Goal: Task Accomplishment & Management: Complete application form

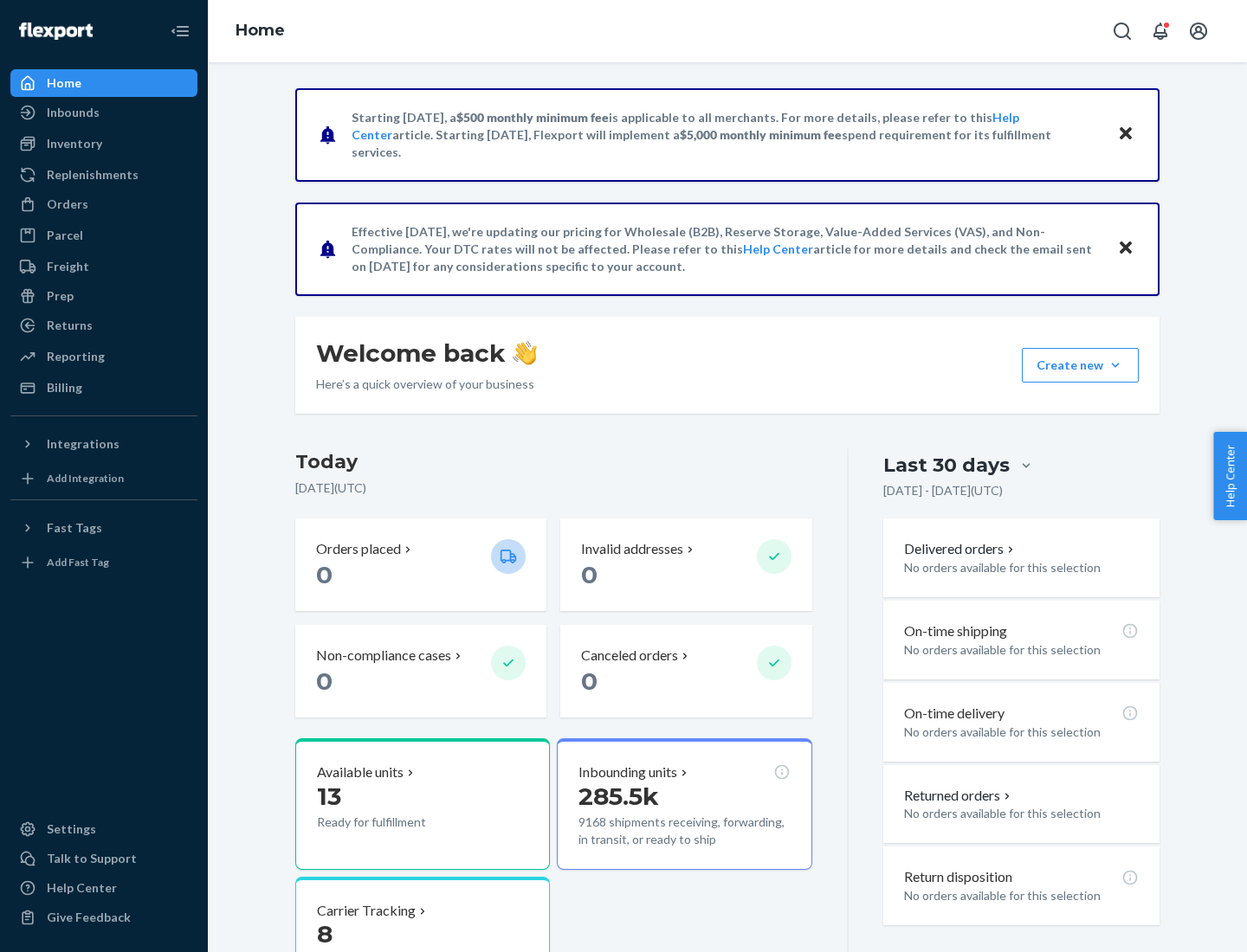
click at [1115, 365] on button "Create new Create new inbound Create new order Create new product" at bounding box center [1080, 365] width 117 height 35
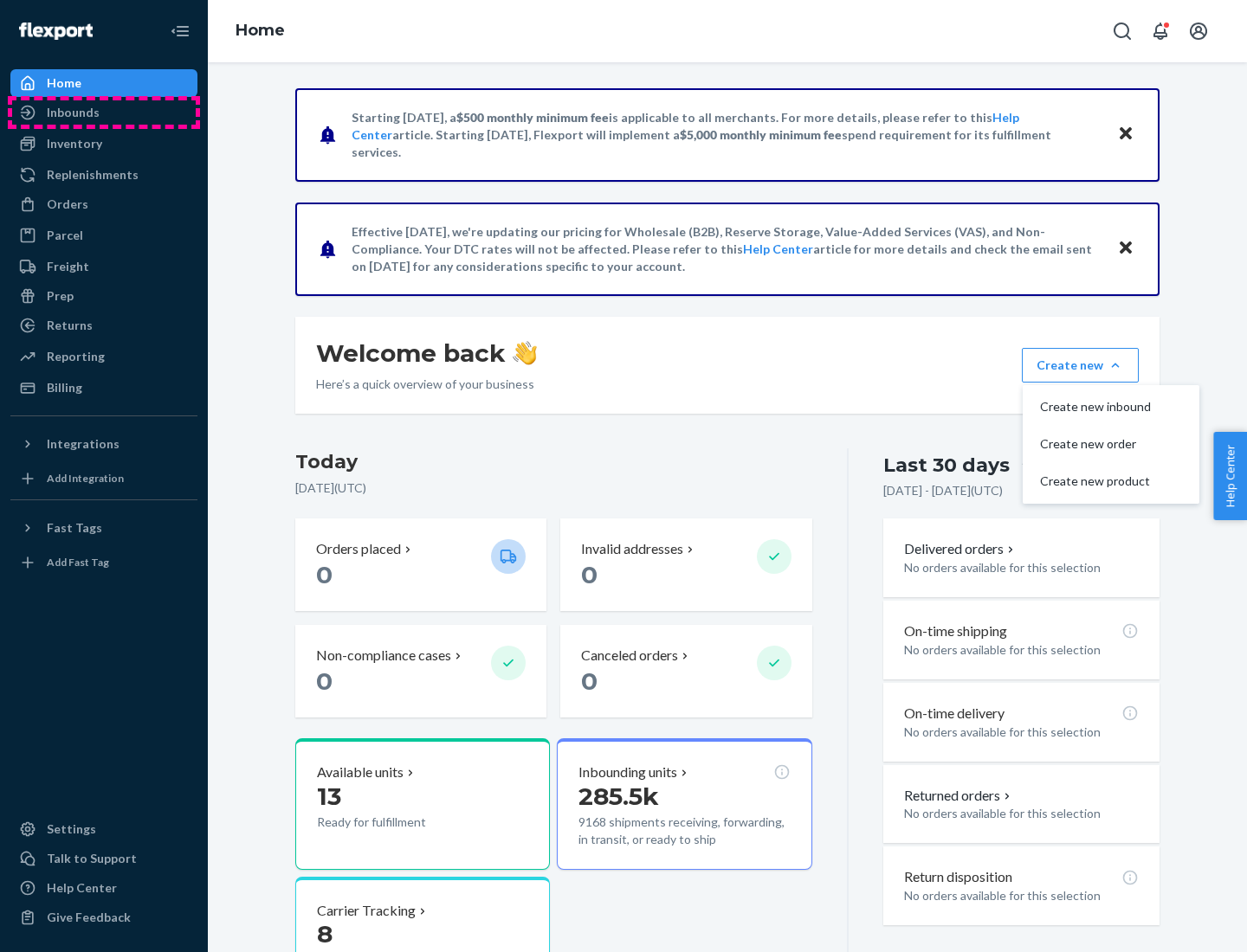
click at [104, 112] on div "Inbounds" at bounding box center [103, 112] width 184 height 24
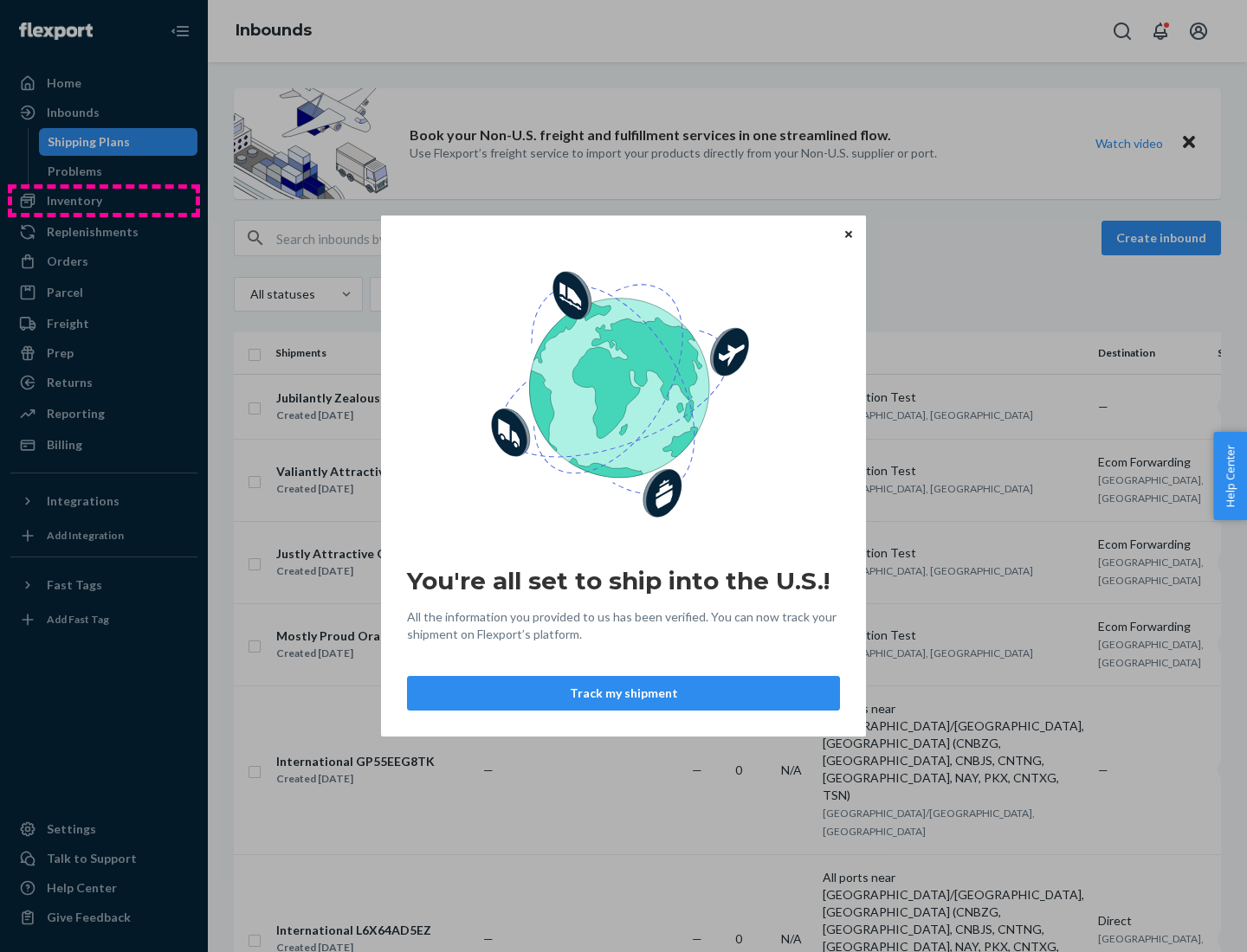
click at [104, 201] on div "You're all set to ship into the U.S.! All the information you provided to us ha…" at bounding box center [623, 476] width 1247 height 952
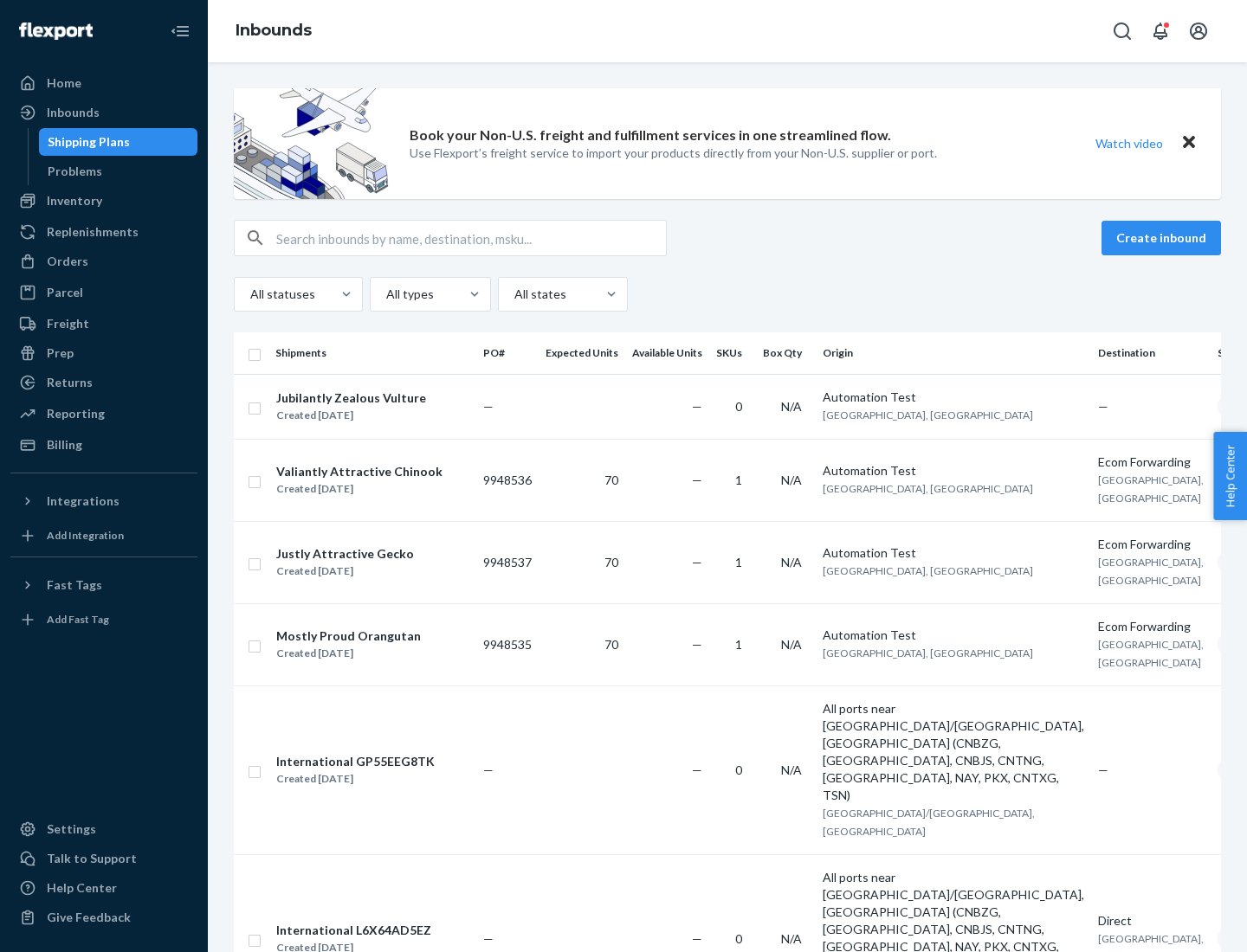
click at [727, 31] on div "Inbounds" at bounding box center [728, 31] width 1040 height 62
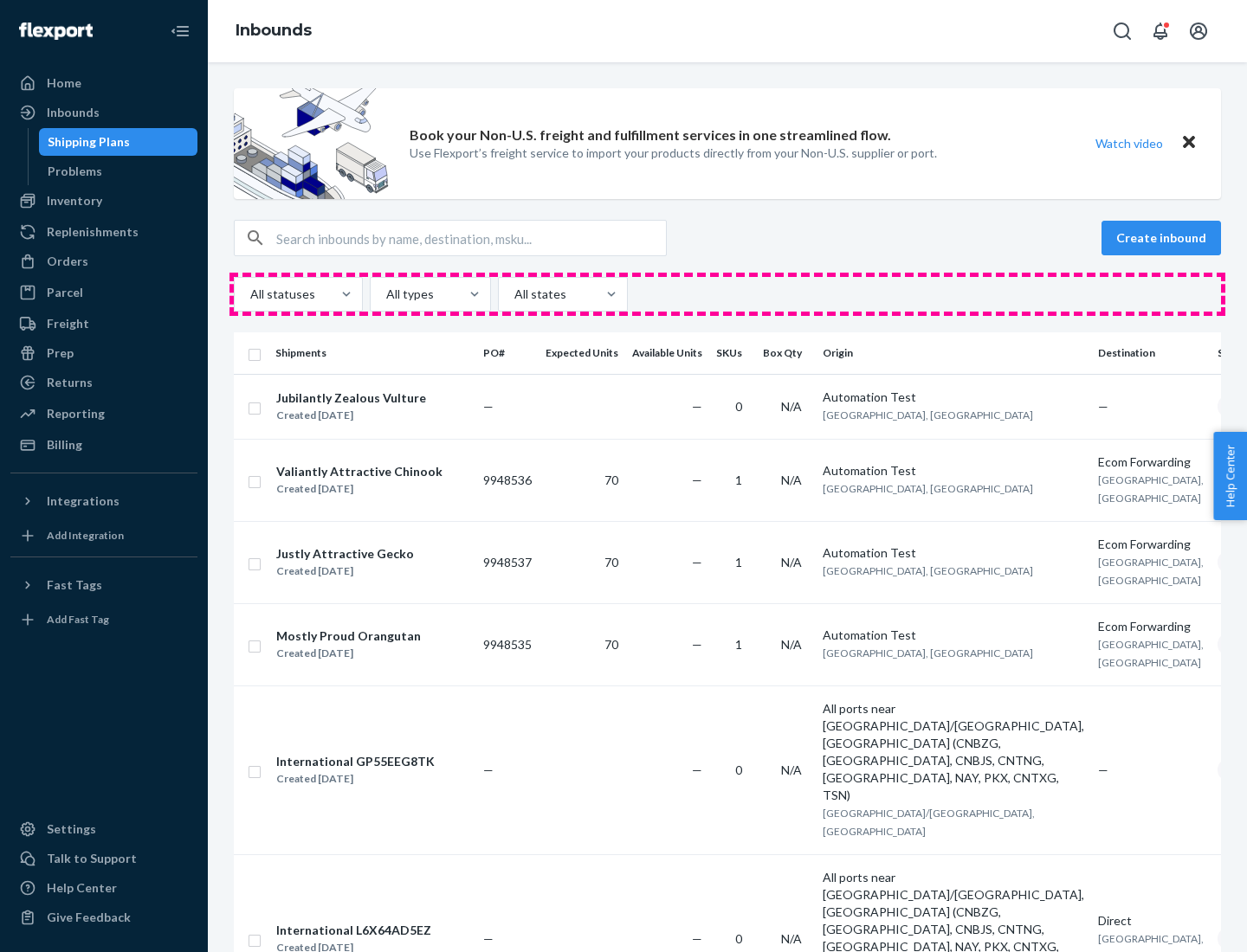
click at [727, 295] on div "All statuses All types All states" at bounding box center [727, 294] width 987 height 35
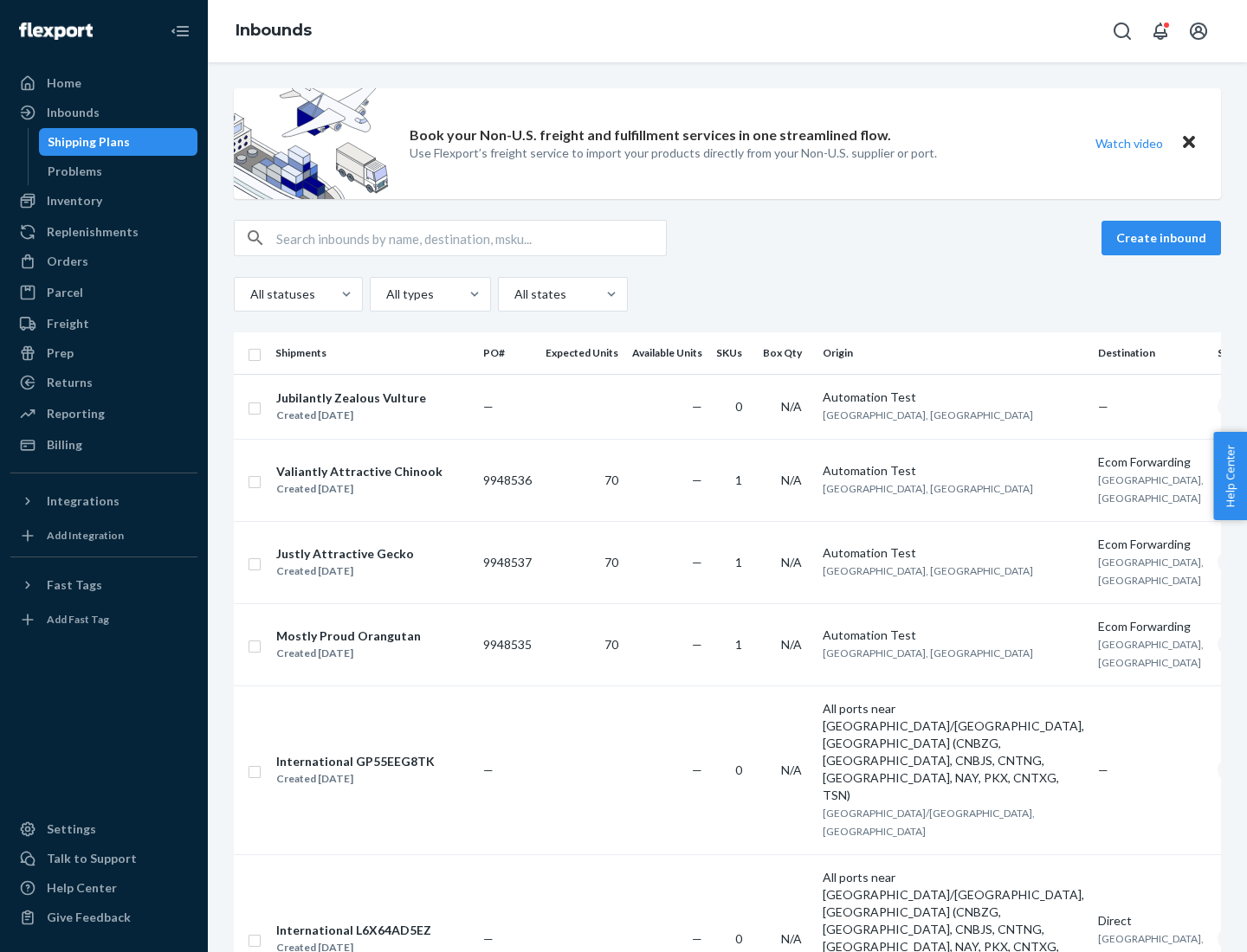
click at [85, 142] on div "Shipping Plans" at bounding box center [88, 141] width 82 height 17
click at [1164, 238] on button "Create inbound" at bounding box center [1161, 238] width 119 height 35
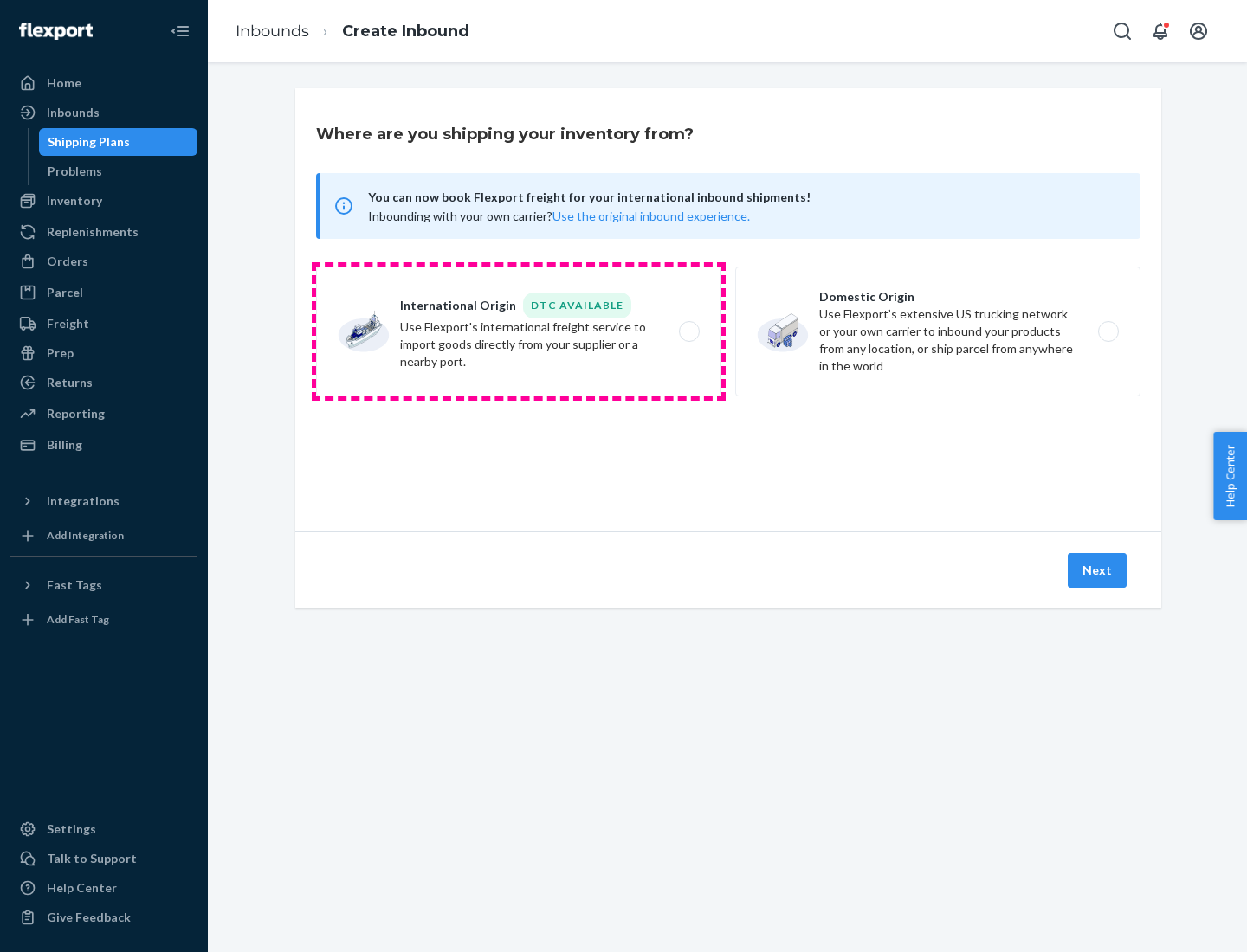
click at [519, 331] on label "International Origin DTC Available Use Flexport's international freight service…" at bounding box center [519, 331] width 406 height 130
click at [688, 331] on input "International Origin DTC Available Use Flexport's international freight service…" at bounding box center [693, 331] width 11 height 11
radio input "true"
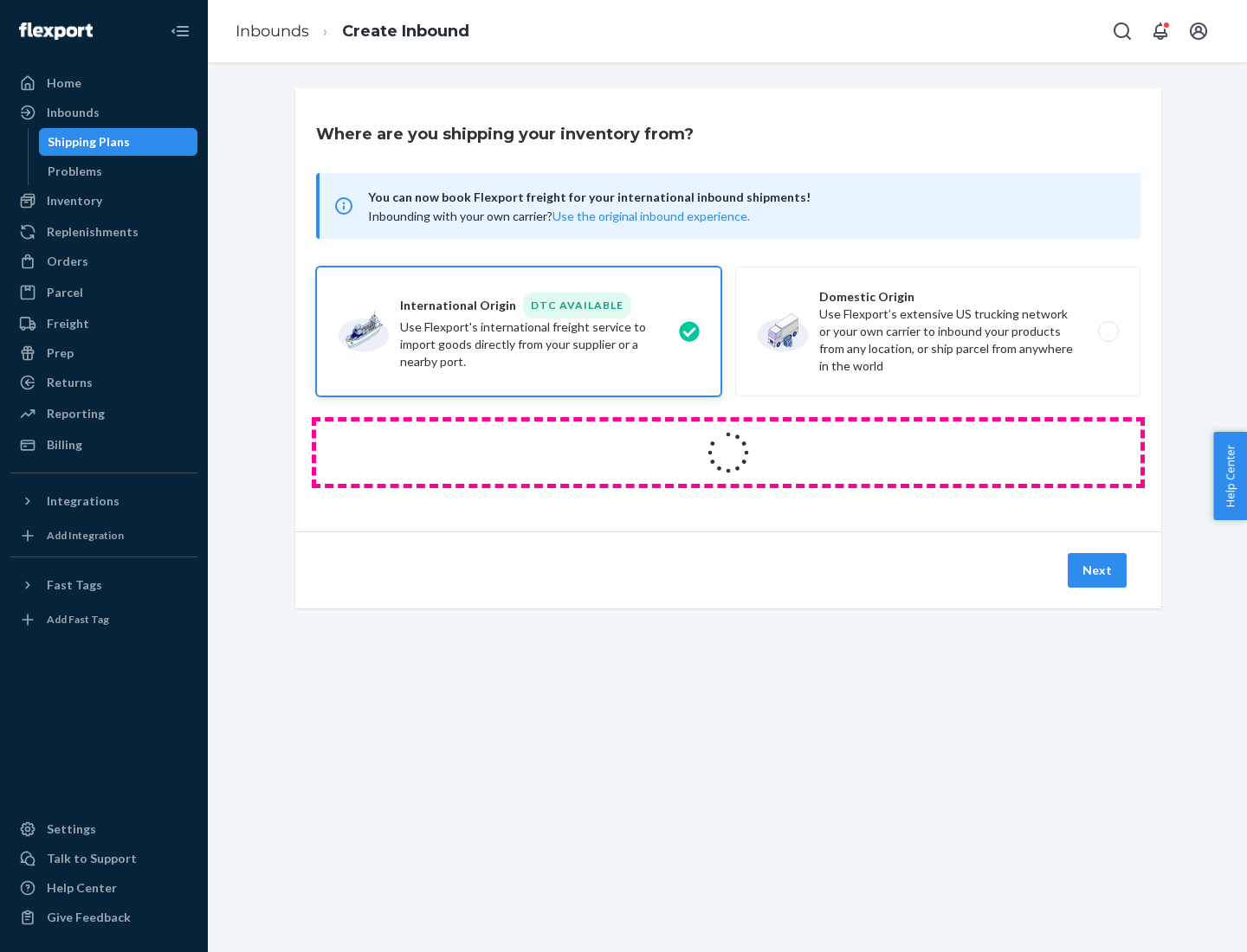
click at [728, 453] on icon at bounding box center [728, 452] width 49 height 49
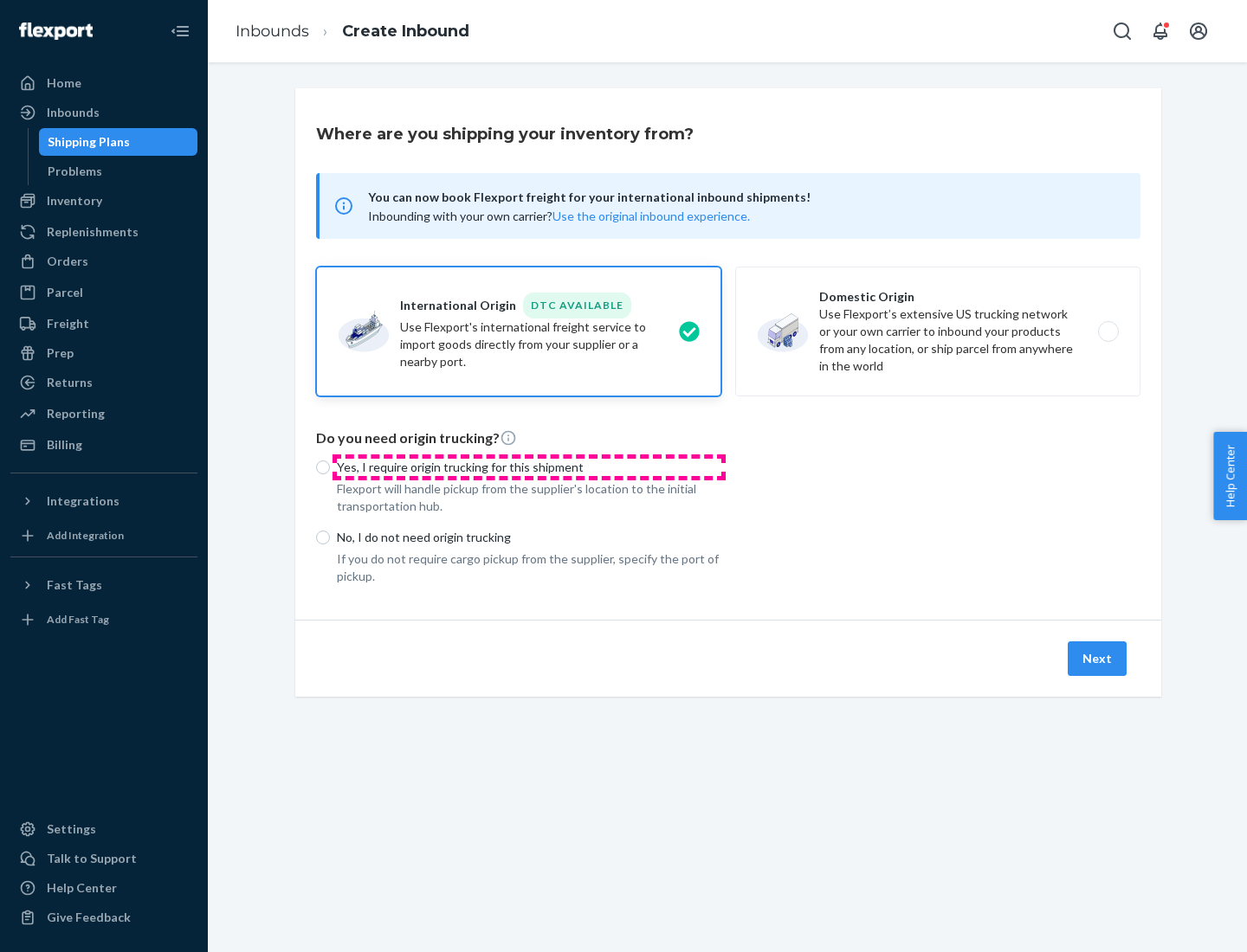
click at [529, 467] on p "Yes, I require origin trucking for this shipment" at bounding box center [530, 467] width 385 height 17
click at [330, 467] on input "Yes, I require origin trucking for this shipment" at bounding box center [323, 467] width 14 height 14
radio input "true"
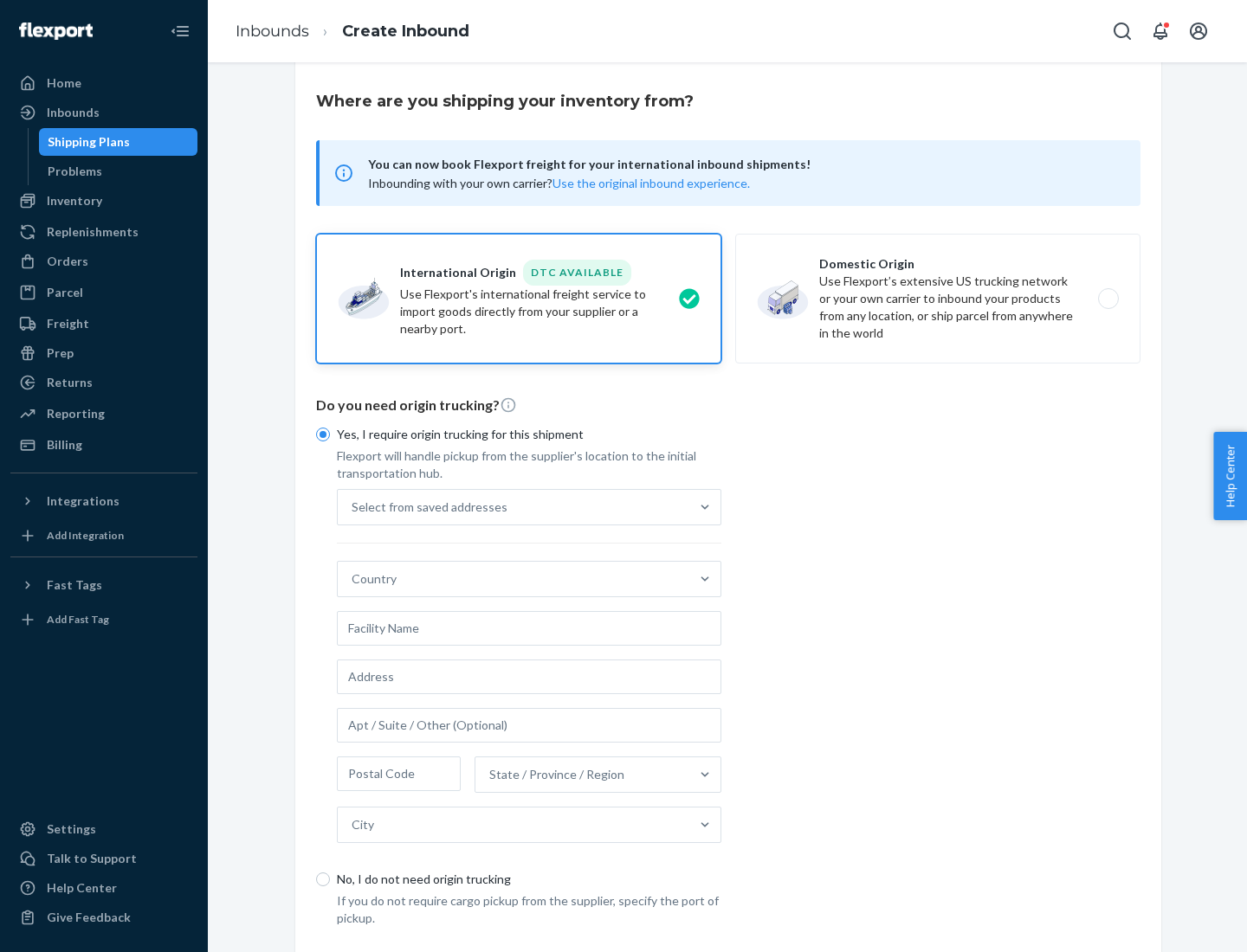
click at [514, 507] on div "Select from saved addresses" at bounding box center [513, 507] width 351 height 35
click at [353, 507] on input "Select from saved addresses" at bounding box center [352, 507] width 2 height 17
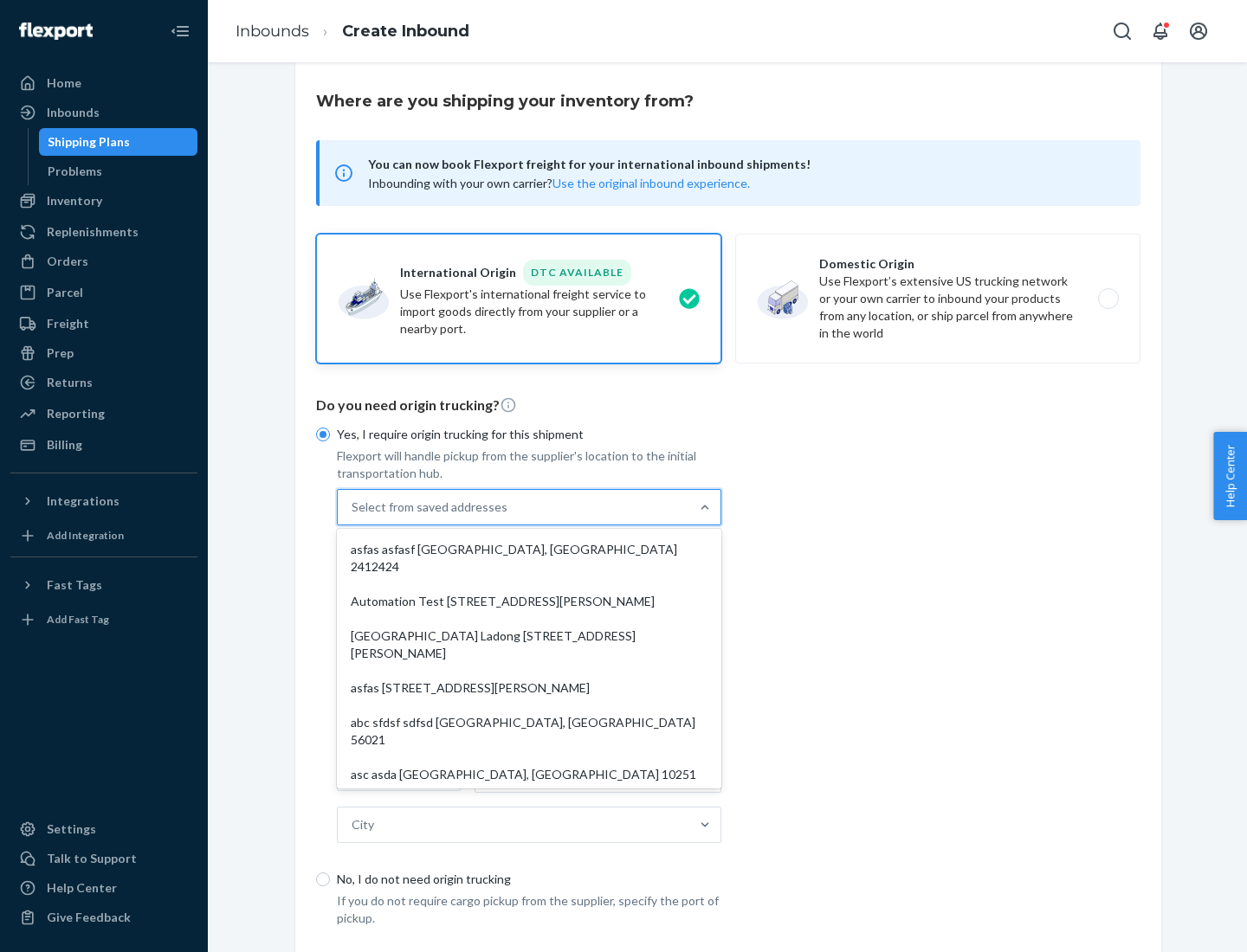
scroll to position [75, 0]
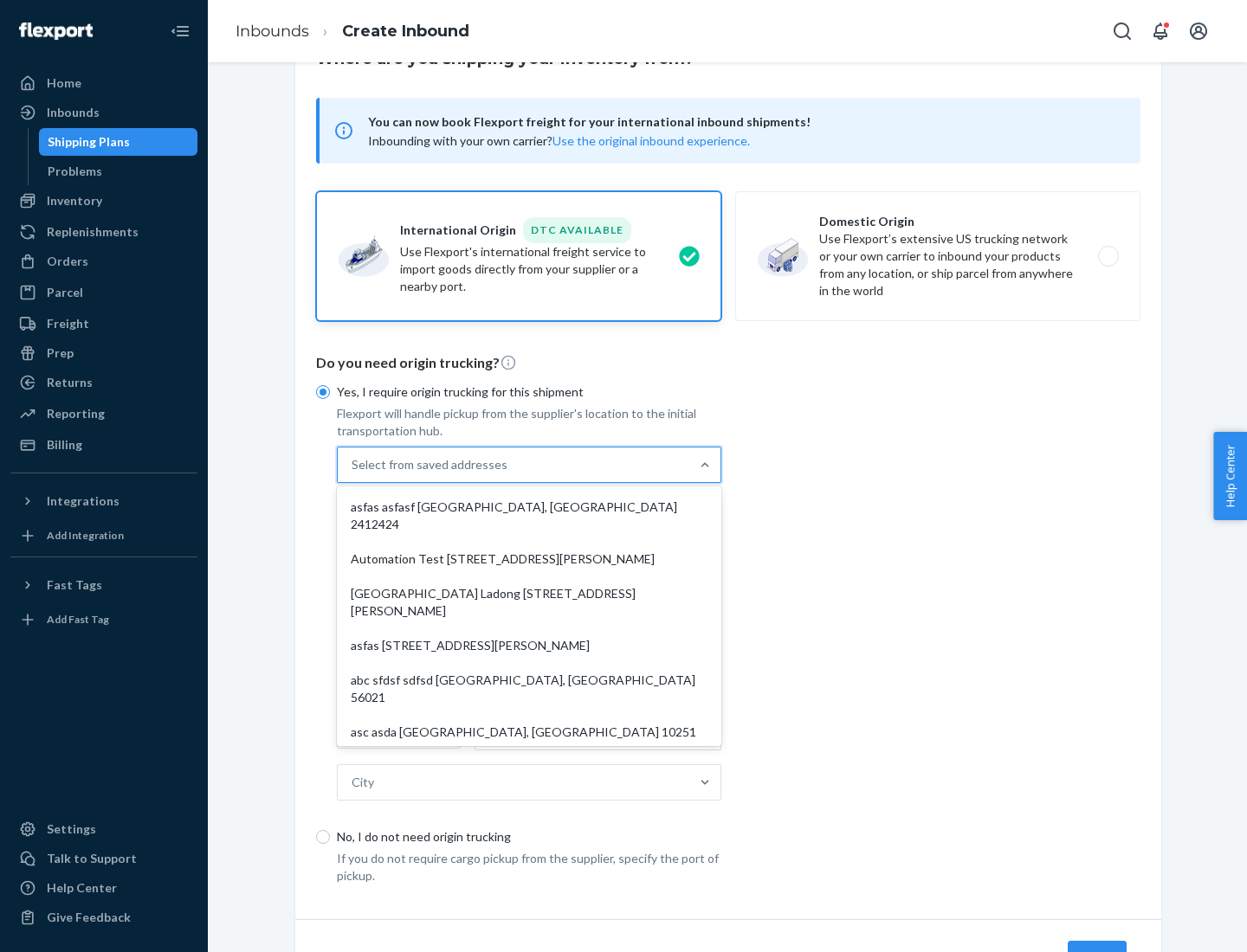
click at [529, 507] on div "asfas asfasf [GEOGRAPHIC_DATA], [GEOGRAPHIC_DATA] 2412424" at bounding box center [529, 516] width 378 height 52
click at [353, 474] on input "option asfas asfasf [GEOGRAPHIC_DATA], [GEOGRAPHIC_DATA] 2412424 focused, 1 of …" at bounding box center [352, 464] width 2 height 17
type input "asfas"
type input "asfasf"
type input "2412424"
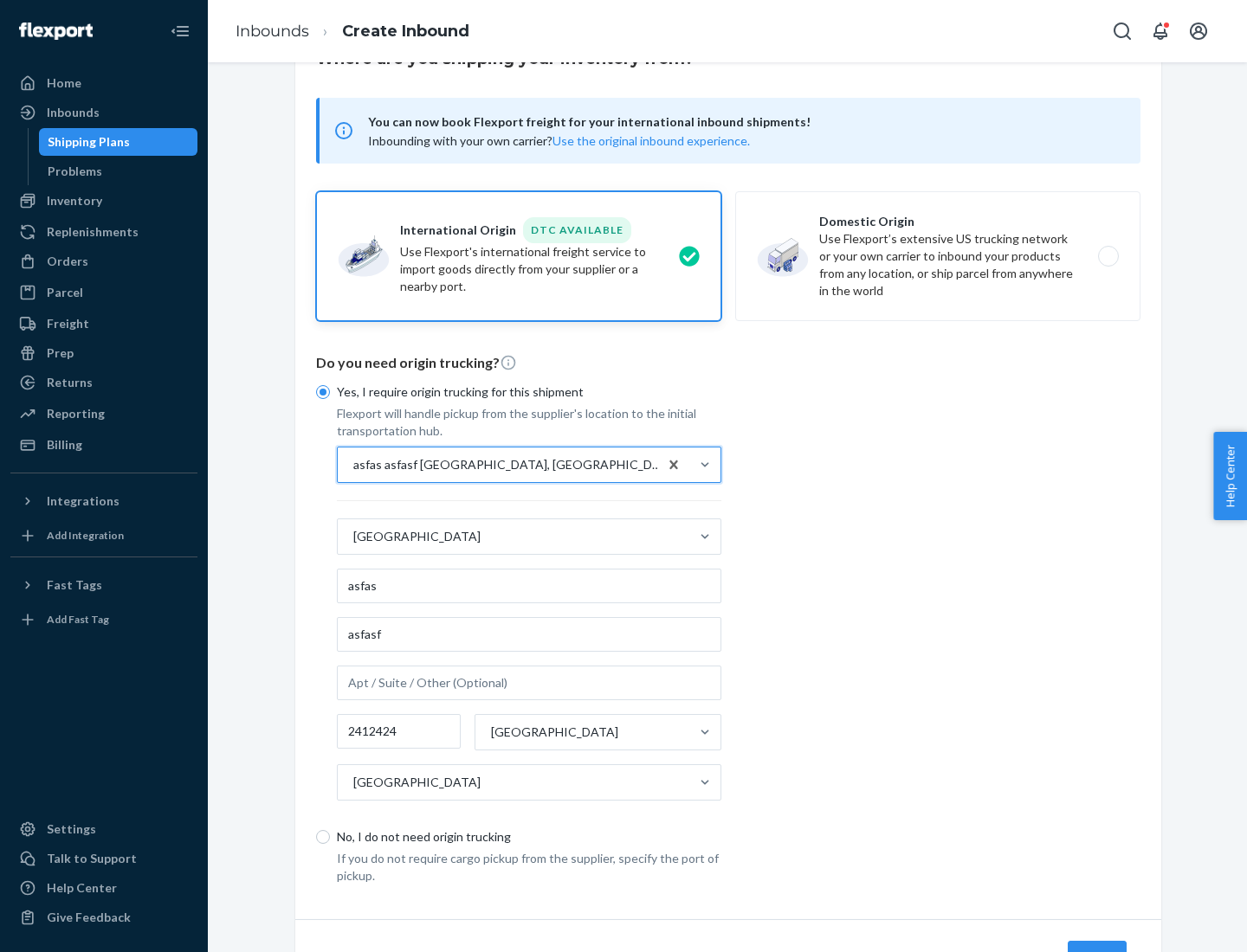
scroll to position [161, 0]
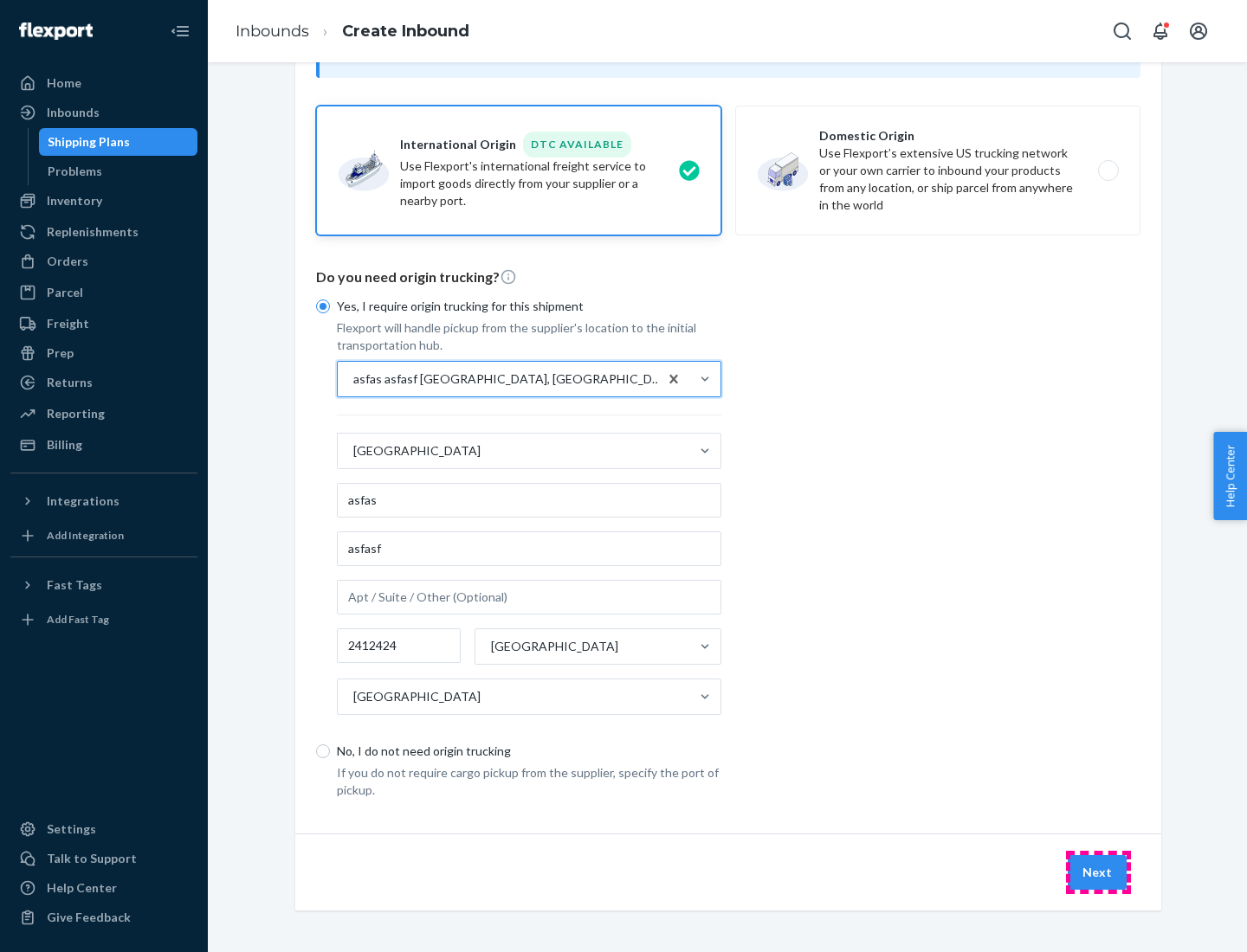
click at [1098, 872] on button "Next" at bounding box center [1096, 872] width 59 height 35
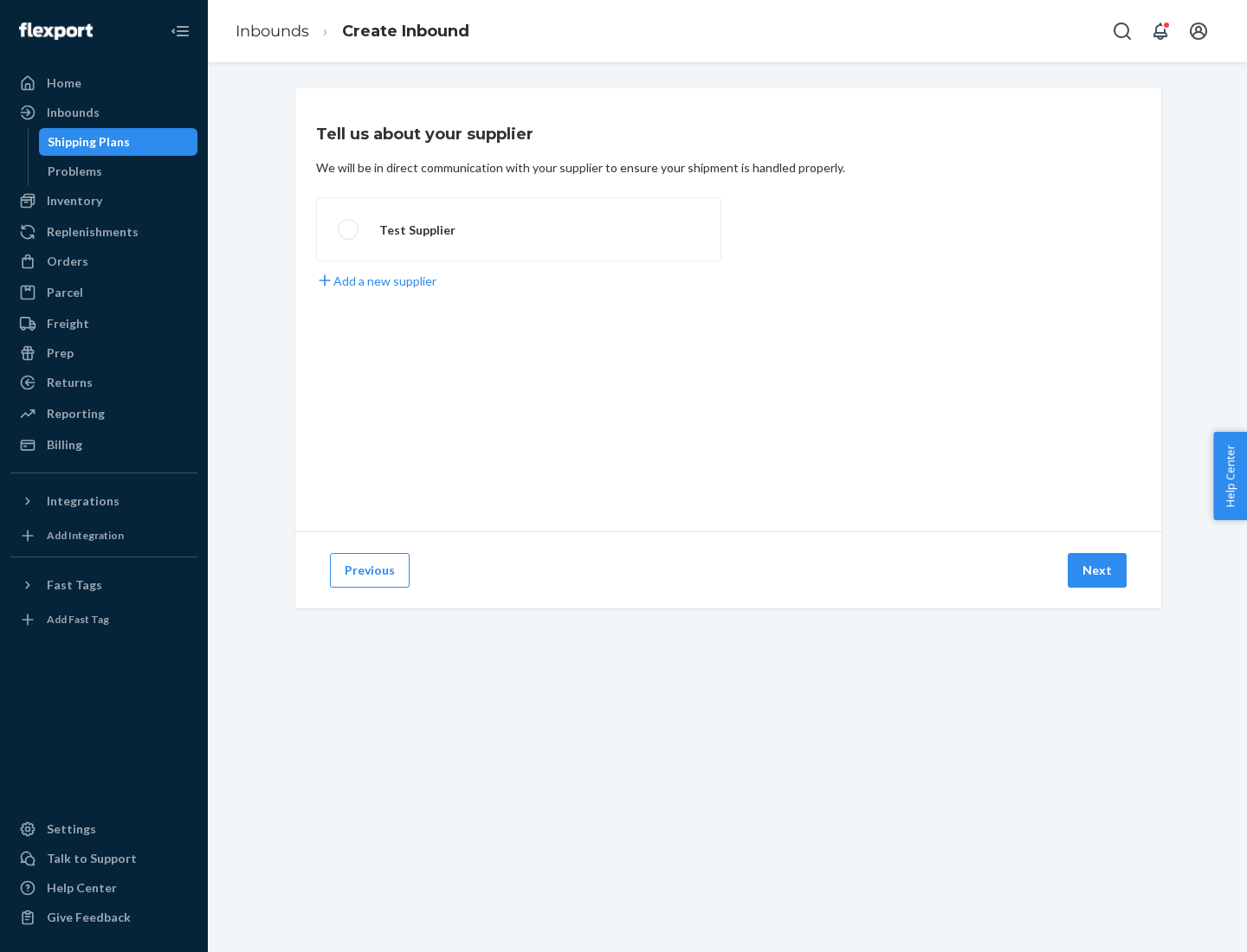
click at [519, 229] on label "Test Supplier" at bounding box center [519, 229] width 406 height 64
click at [349, 229] on input "Test Supplier" at bounding box center [342, 229] width 11 height 11
radio input "true"
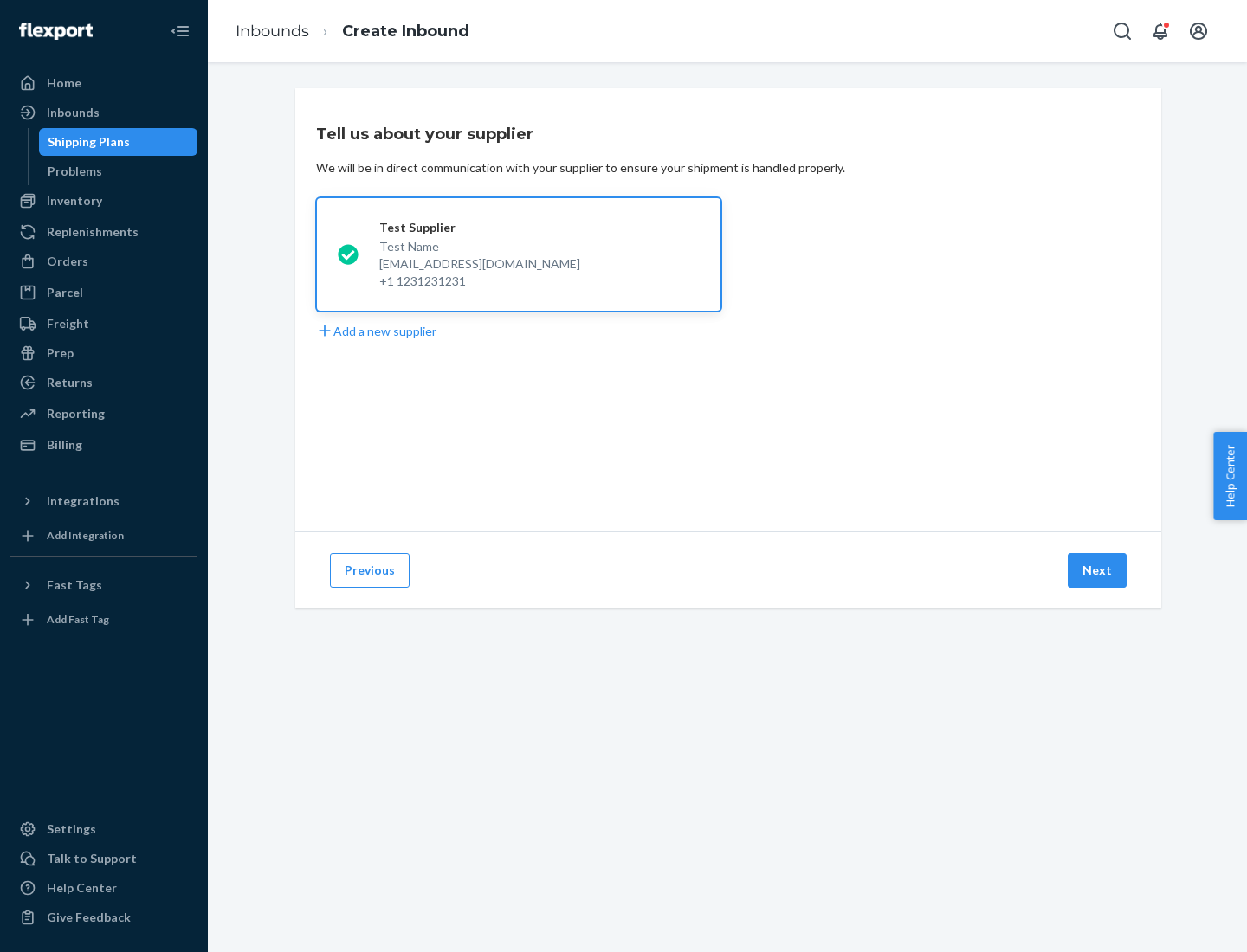
click at [1098, 570] on button "Next" at bounding box center [1096, 570] width 59 height 35
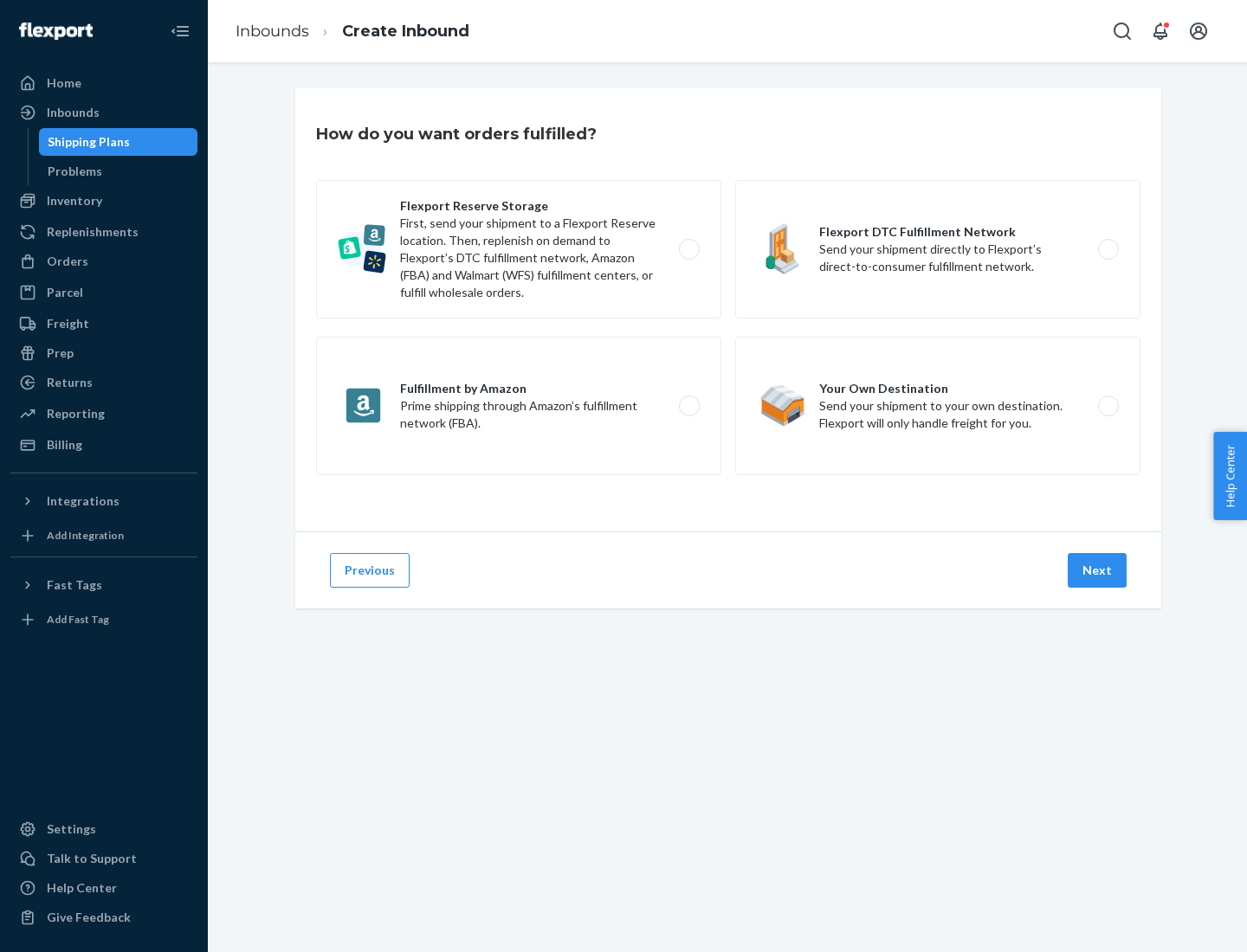
click at [519, 406] on label "Fulfillment by Amazon Prime shipping through Amazon’s fulfillment network (FBA)." at bounding box center [519, 407] width 406 height 139
click at [688, 406] on input "Fulfillment by Amazon Prime shipping through Amazon’s fulfillment network (FBA)." at bounding box center [693, 406] width 11 height 11
radio input "true"
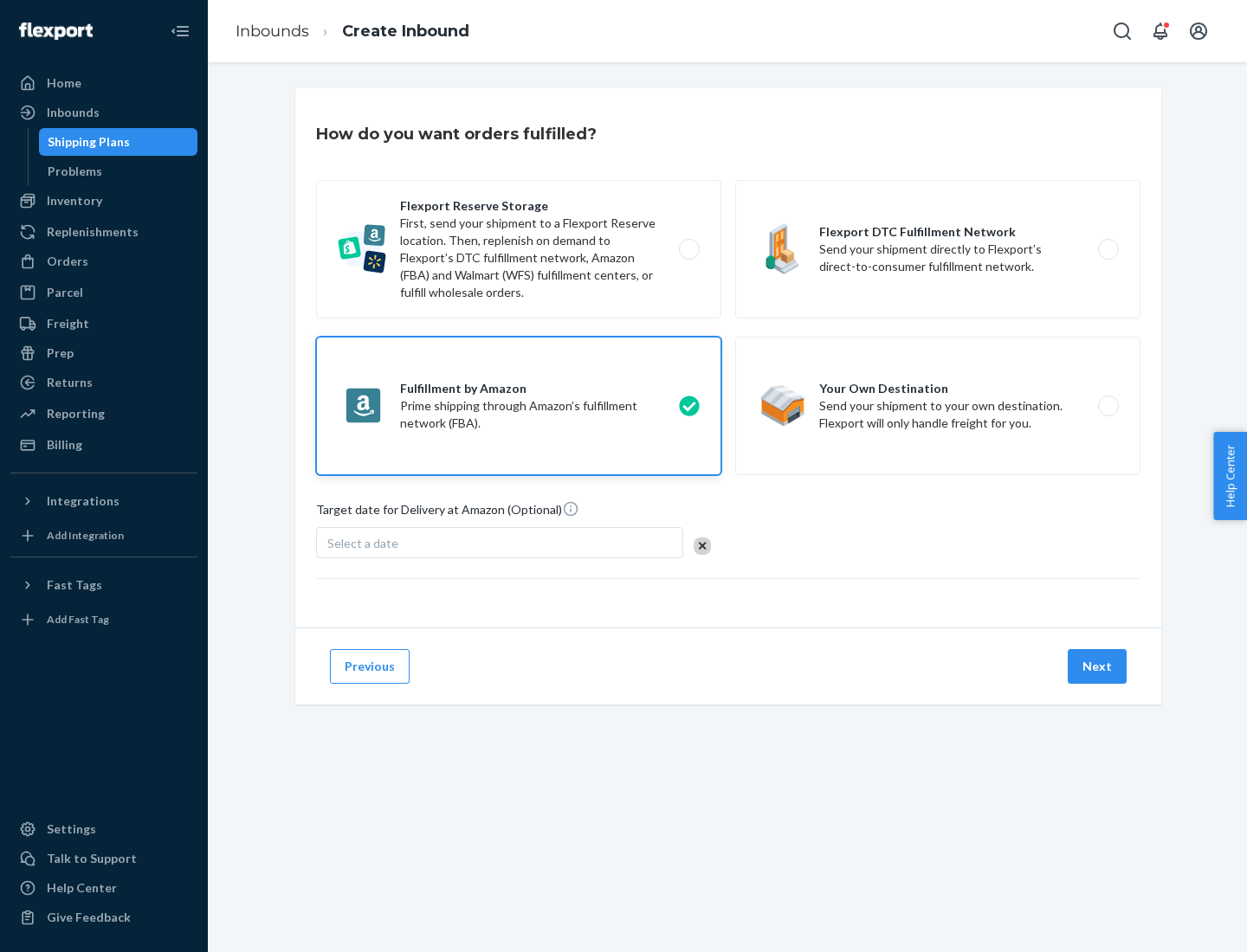
click at [1098, 666] on button "Next" at bounding box center [1096, 666] width 59 height 35
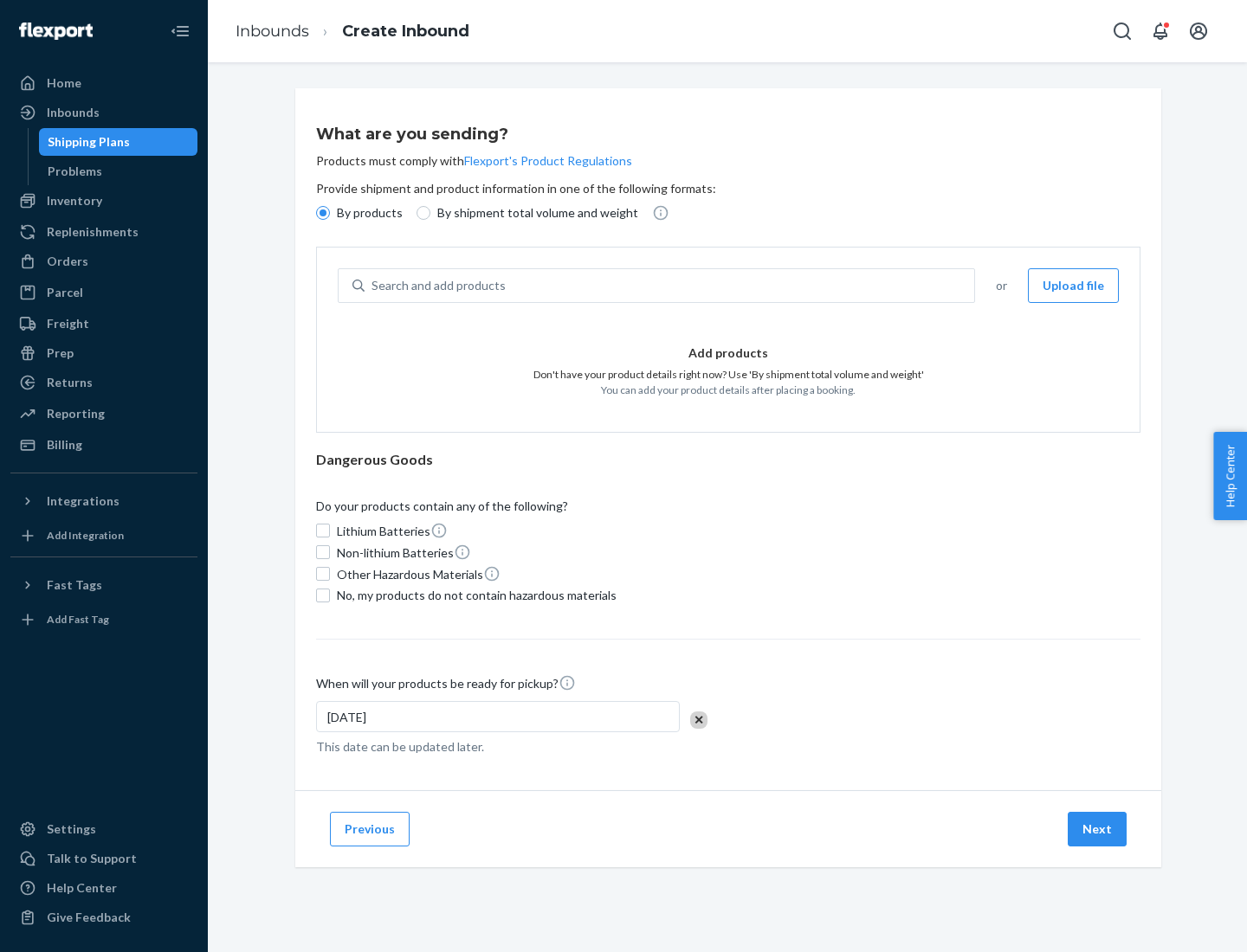
click at [533, 213] on p "By shipment total volume and weight" at bounding box center [538, 212] width 201 height 17
click at [431, 213] on input "By shipment total volume and weight" at bounding box center [424, 213] width 14 height 14
radio input "true"
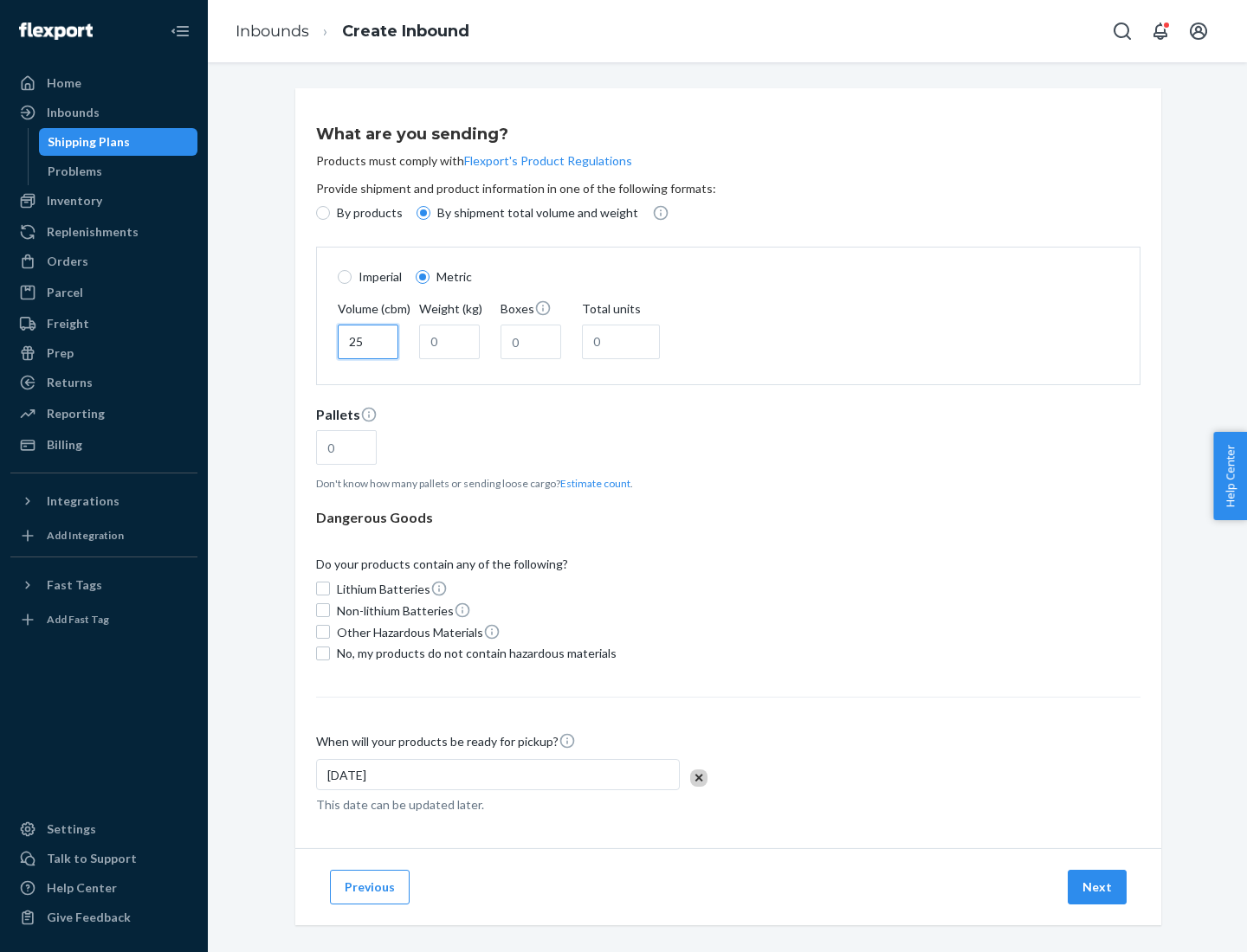
type input "25"
type input "100"
type input "50"
type input "500"
click at [591, 483] on button "Estimate count" at bounding box center [595, 483] width 70 height 15
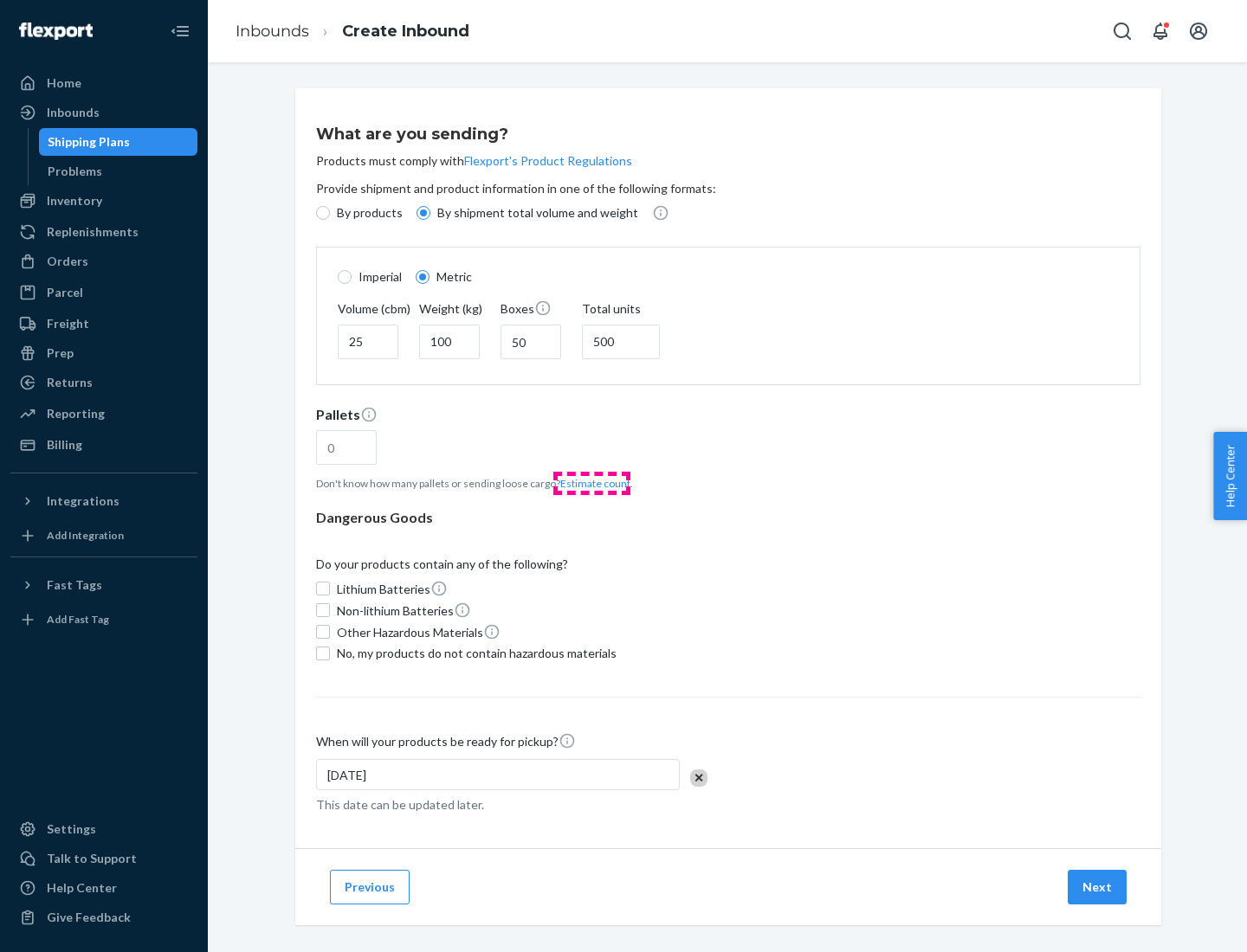
type input "16"
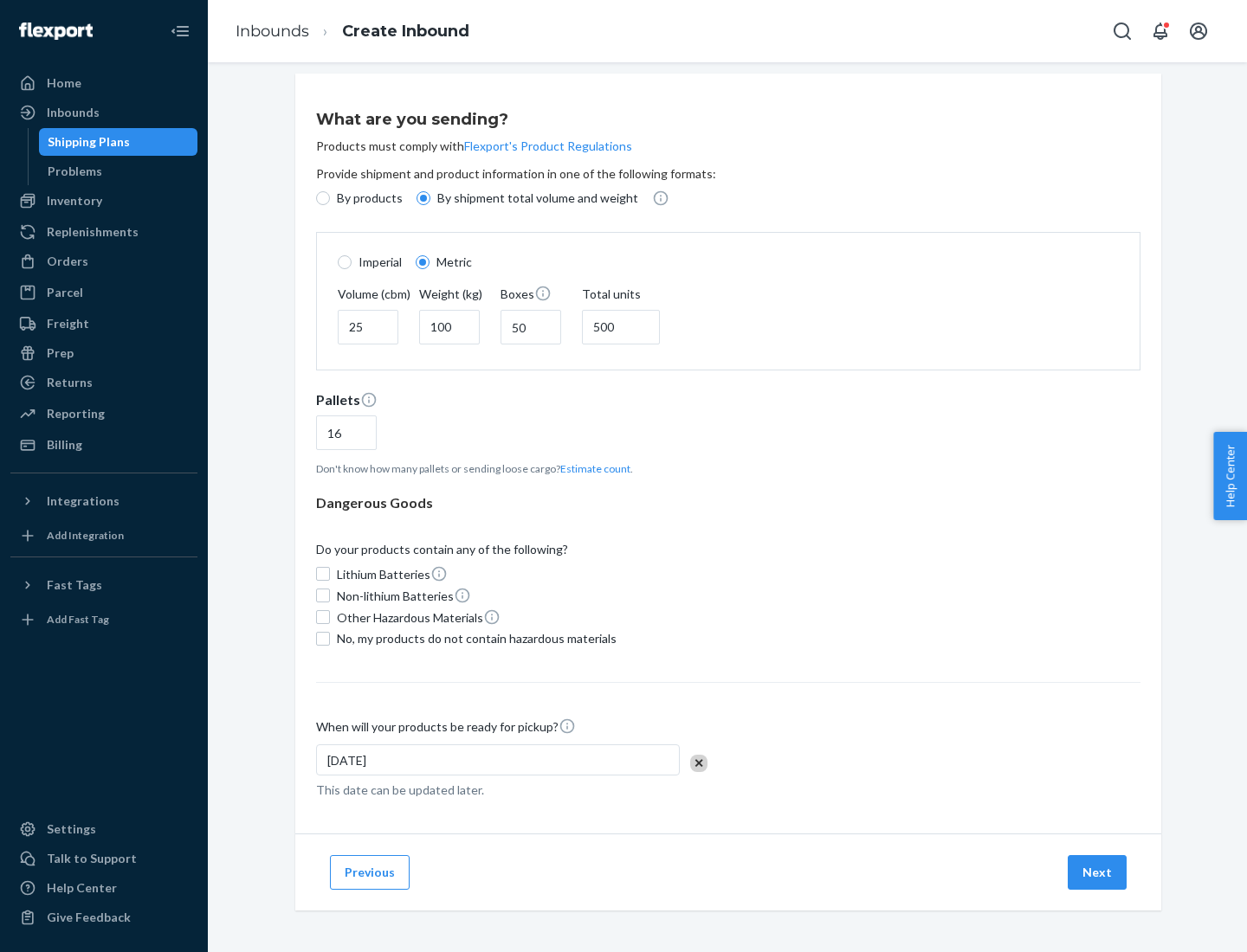
click at [474, 638] on span "No, my products do not contain hazardous materials" at bounding box center [477, 639] width 280 height 17
click at [330, 638] on input "No, my products do not contain hazardous materials" at bounding box center [323, 639] width 14 height 14
checkbox input "true"
click at [1098, 872] on button "Next" at bounding box center [1096, 872] width 59 height 35
